Goal: Transaction & Acquisition: Obtain resource

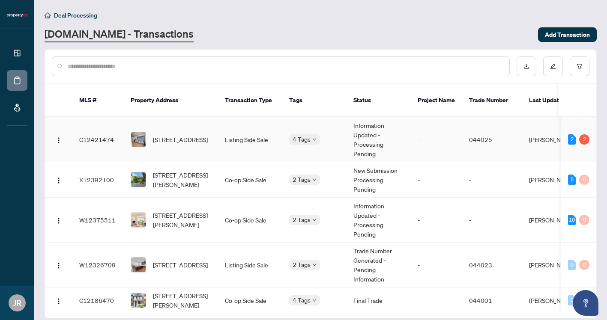
click at [164, 136] on span "[STREET_ADDRESS]" at bounding box center [180, 139] width 55 height 9
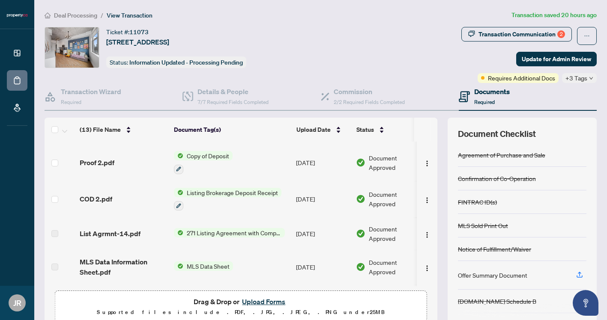
scroll to position [183, 0]
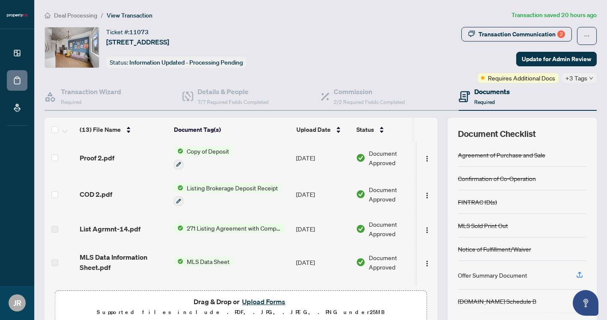
click at [106, 193] on span "COD 2.pdf" at bounding box center [96, 194] width 33 height 10
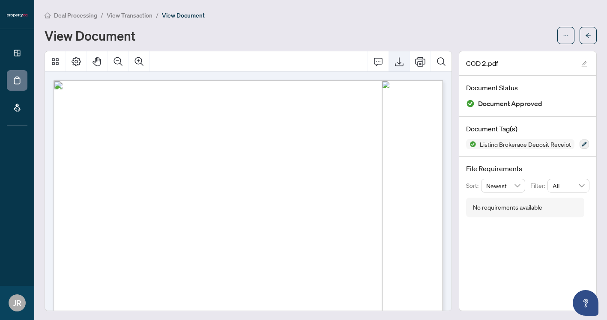
click at [398, 60] on icon "Export" at bounding box center [399, 62] width 10 height 10
click at [590, 33] on icon "arrow-left" at bounding box center [588, 36] width 6 height 6
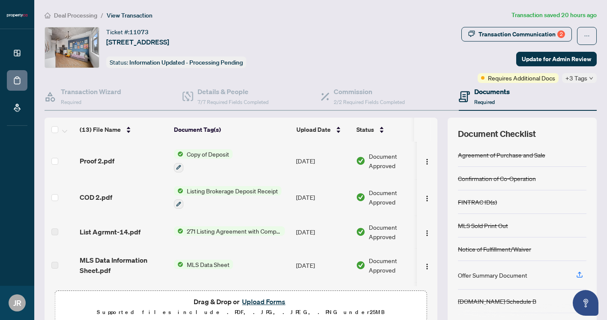
scroll to position [181, 0]
click at [105, 157] on span "Proof 2.pdf" at bounding box center [97, 160] width 35 height 10
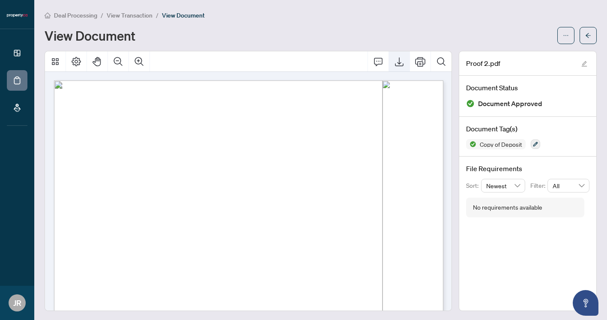
click at [400, 61] on icon "Export" at bounding box center [399, 62] width 10 height 10
